Goal: Task Accomplishment & Management: Manage account settings

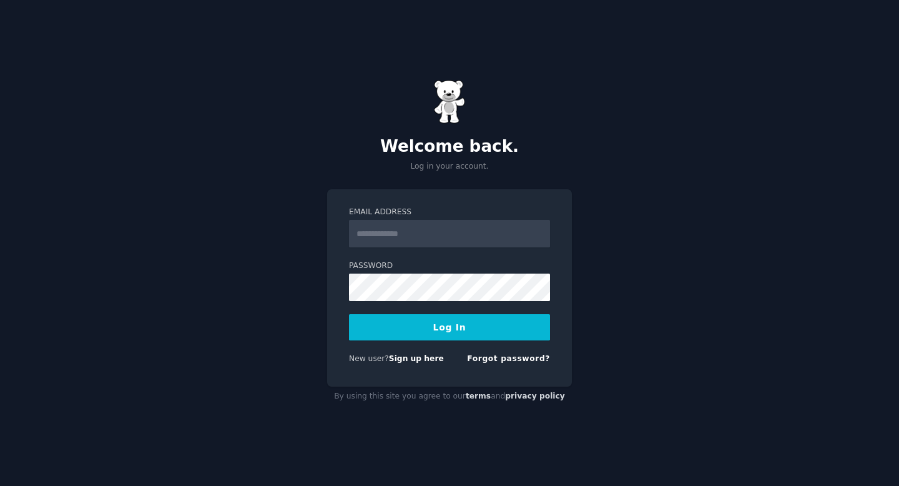
type input "**********"
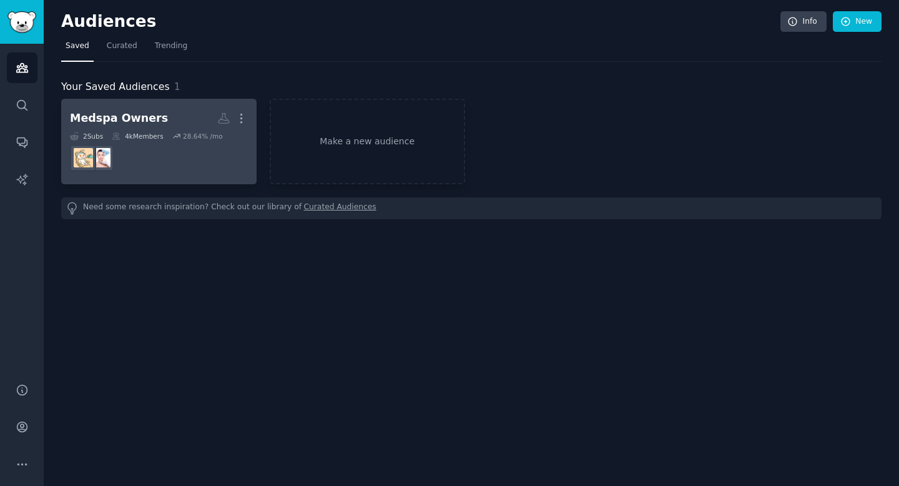
click at [102, 116] on div "Medspa Owners" at bounding box center [119, 119] width 98 height 16
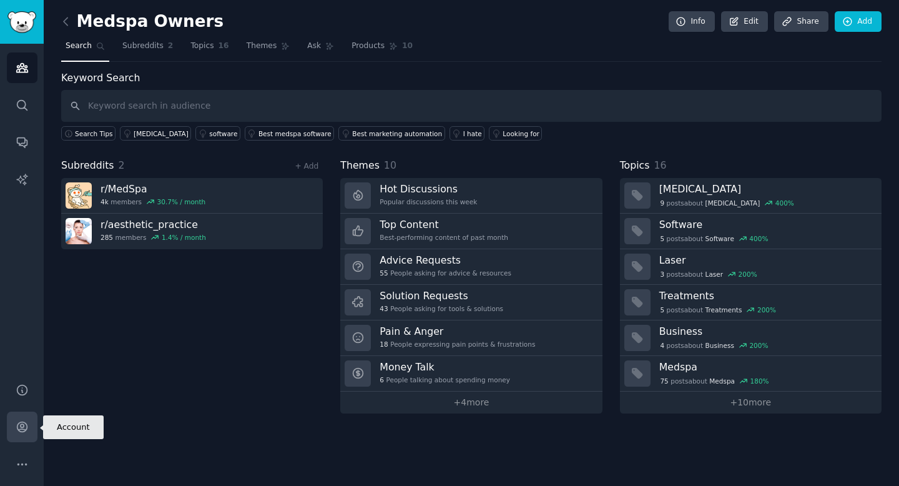
click at [17, 425] on icon "Sidebar" at bounding box center [22, 426] width 13 height 13
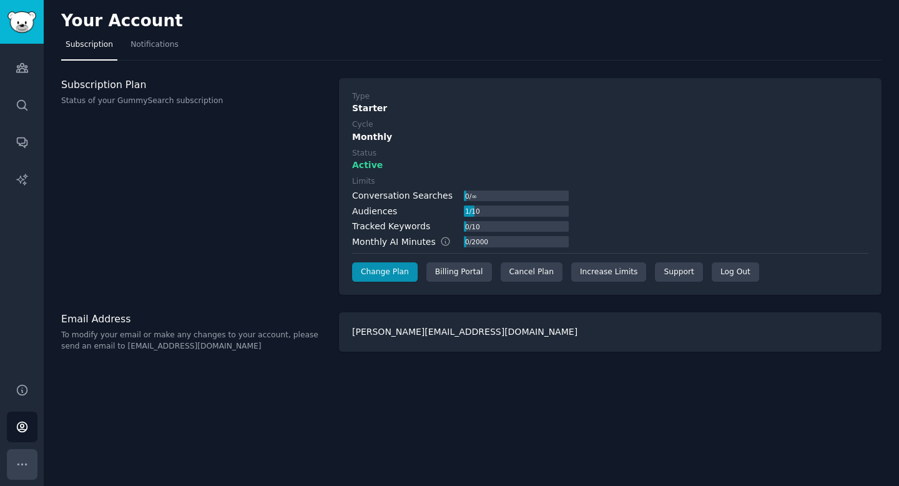
click at [27, 455] on button "More" at bounding box center [22, 464] width 31 height 31
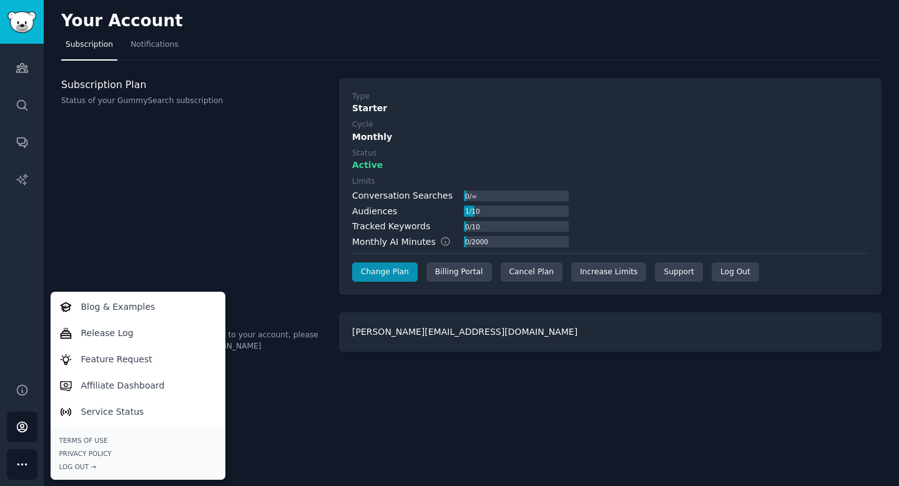
click at [125, 212] on div "Subscription Plan Status of your GummySearch subscription" at bounding box center [193, 186] width 265 height 217
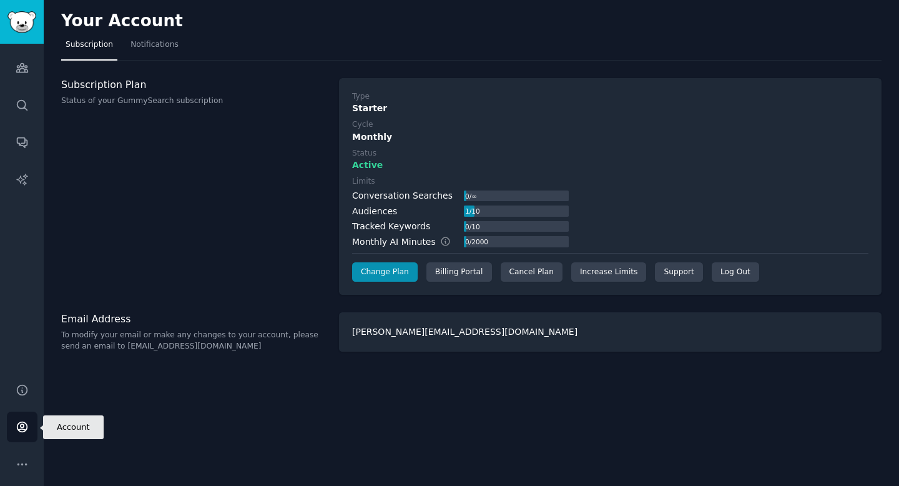
click at [22, 425] on icon "Sidebar" at bounding box center [22, 427] width 10 height 10
click at [24, 465] on icon "Sidebar" at bounding box center [22, 464] width 13 height 13
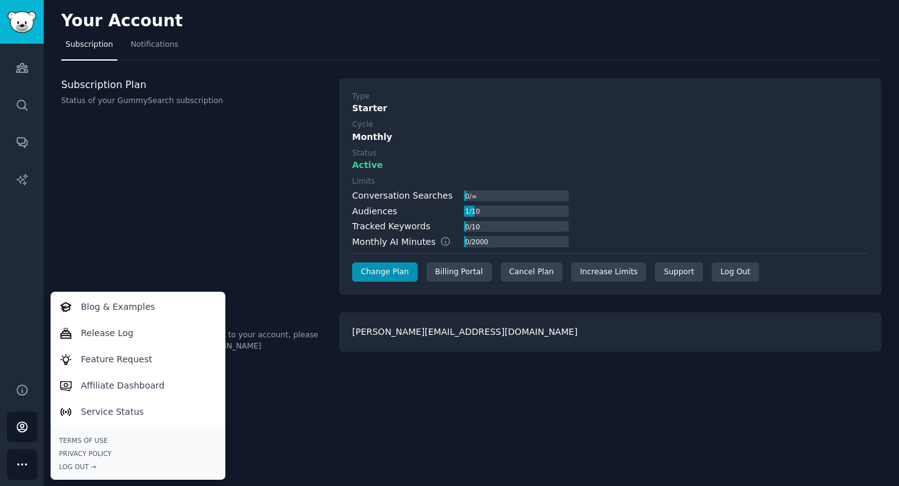
click at [130, 190] on div "Subscription Plan Status of your GummySearch subscription" at bounding box center [193, 186] width 265 height 217
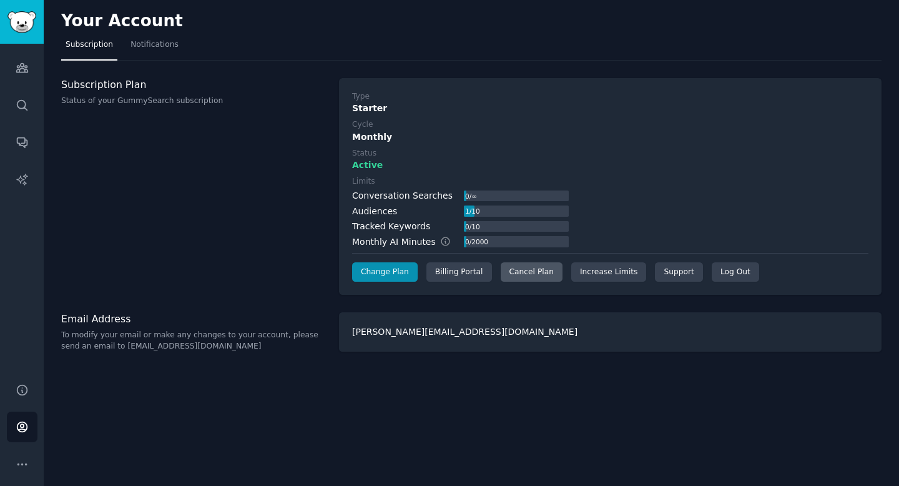
click at [536, 274] on div "Cancel Plan" at bounding box center [532, 272] width 62 height 20
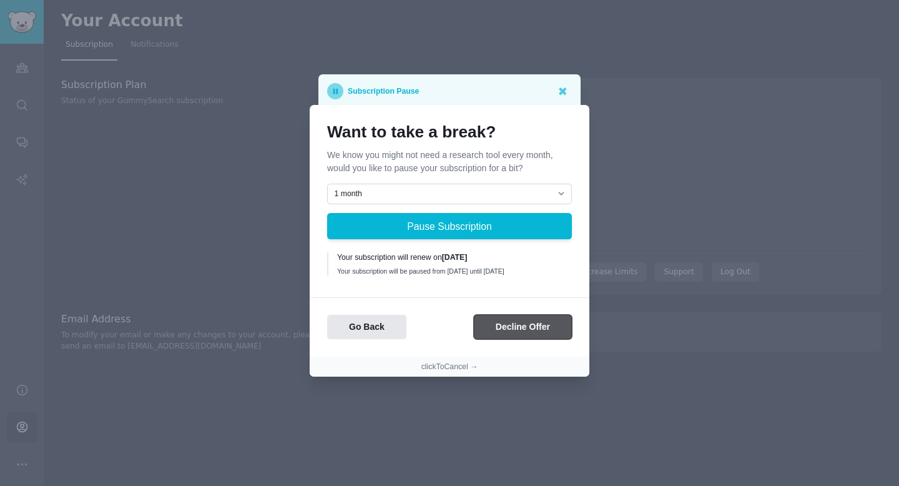
click at [507, 334] on button "Decline Offer" at bounding box center [523, 327] width 98 height 24
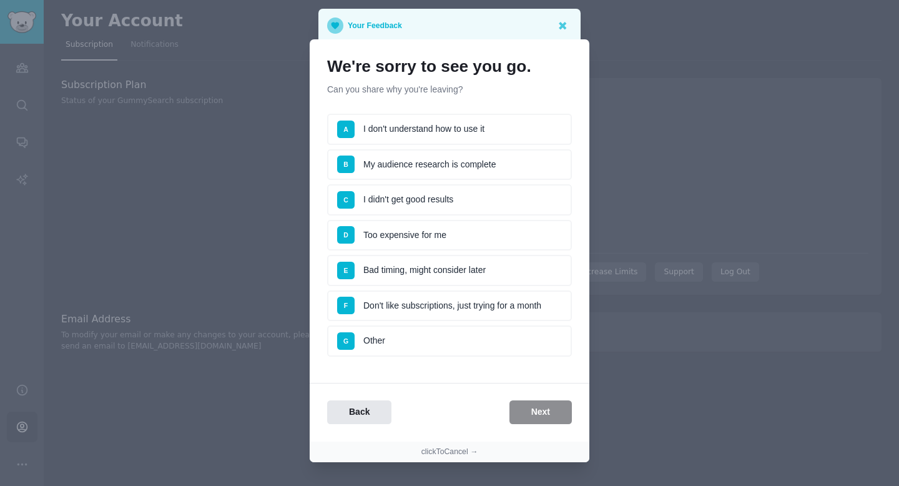
click at [423, 323] on ul "A I don't understand how to use it B My audience research is complete C I didn'…" at bounding box center [449, 235] width 245 height 243
click at [409, 342] on li "G Other" at bounding box center [449, 340] width 245 height 31
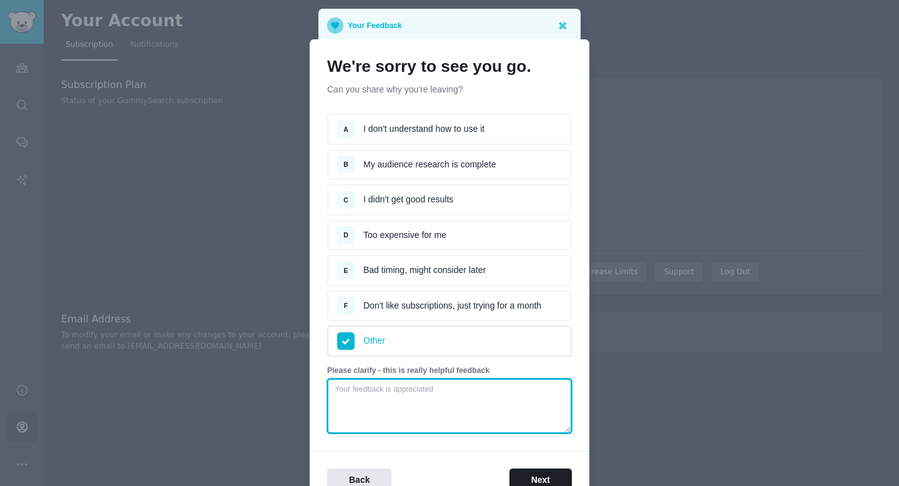
click at [511, 410] on textarea at bounding box center [449, 405] width 245 height 55
type textarea "Trying another platform - still have to put in work with this one!"
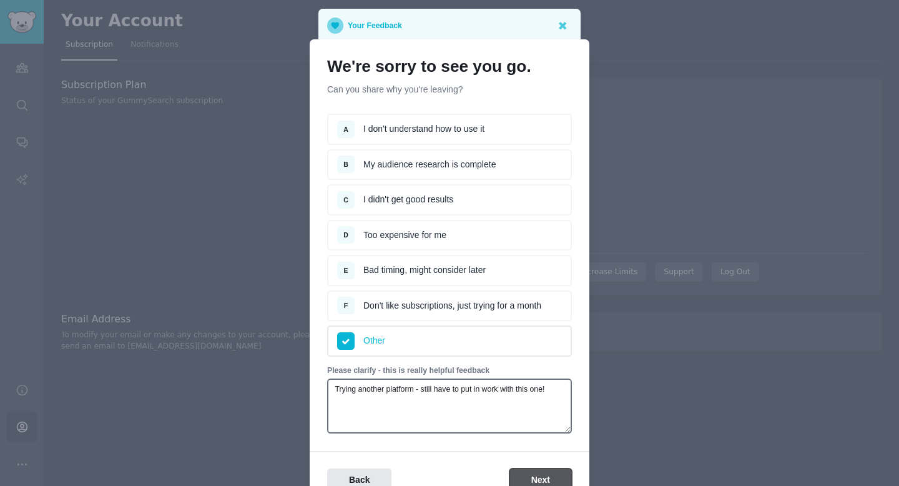
click at [557, 473] on button "Next" at bounding box center [541, 480] width 62 height 24
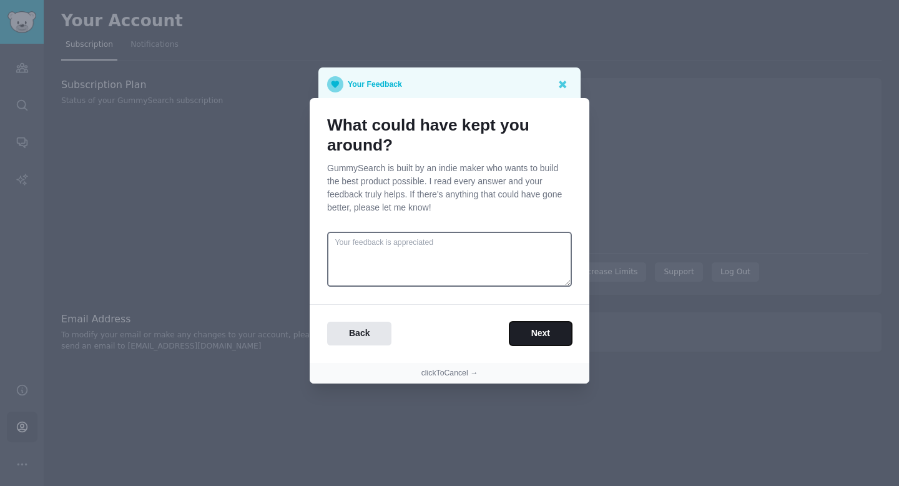
click at [529, 329] on button "Next" at bounding box center [541, 334] width 62 height 24
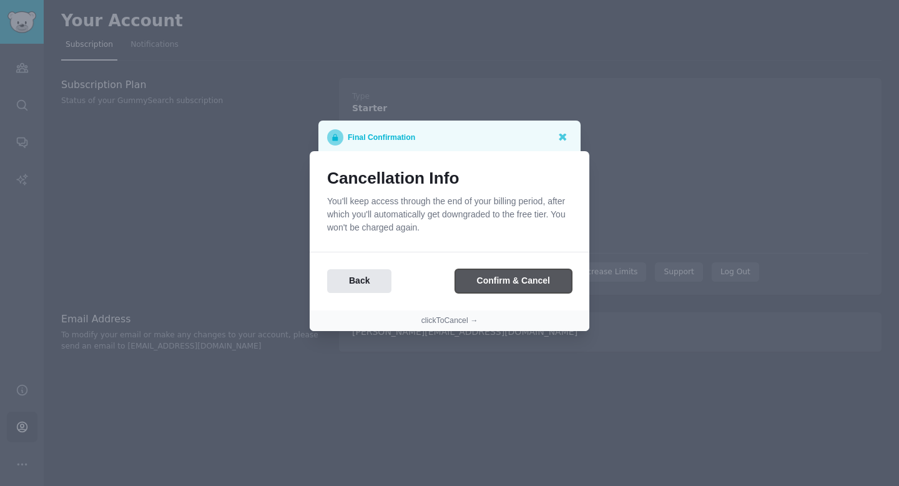
click at [547, 284] on button "Confirm & Cancel" at bounding box center [513, 281] width 117 height 24
